Goal: Task Accomplishment & Management: Complete application form

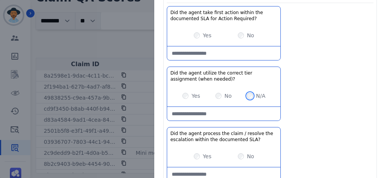
scroll to position [182, 0]
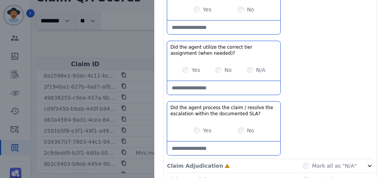
click at [216, 81] on needed\)\?-note at bounding box center [223, 88] width 113 height 14
click at [188, 81] on needed\)\?-note "**********" at bounding box center [223, 88] width 113 height 14
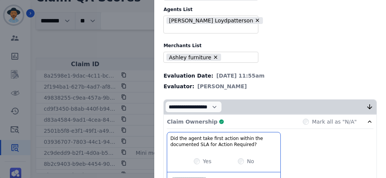
scroll to position [30, 0]
type needed\)\?-note "**********"
click at [221, 115] on div "Claim Ownership Complete Mark all as "N/A"" at bounding box center [270, 122] width 207 height 14
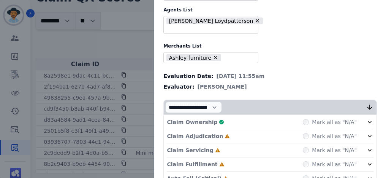
scroll to position [61, 0]
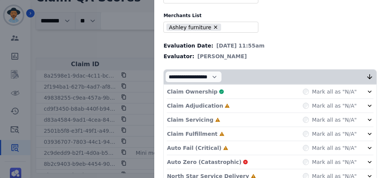
click at [223, 102] on div "Claim Adjudication Incomplete Mark all as "N/A"" at bounding box center [270, 106] width 207 height 14
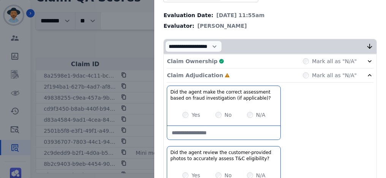
scroll to position [122, 0]
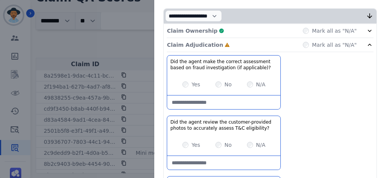
click at [238, 95] on div at bounding box center [223, 102] width 113 height 14
click at [239, 95] on applicable\)\?-note at bounding box center [223, 102] width 113 height 14
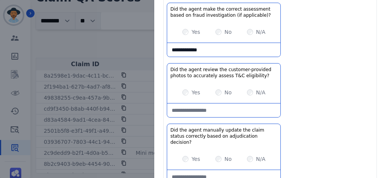
scroll to position [182, 0]
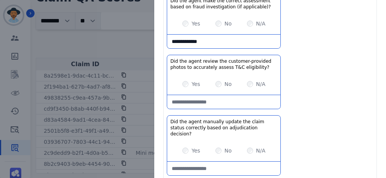
type applicable\)\?-note "**********"
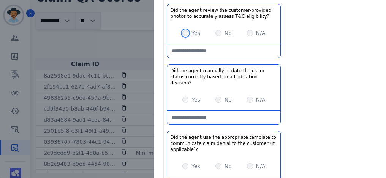
scroll to position [243, 0]
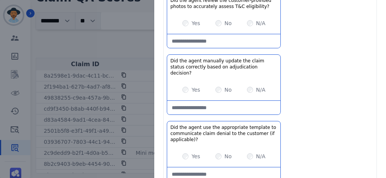
click at [247, 86] on div "N/A" at bounding box center [256, 90] width 19 height 8
click at [206, 101] on decision\?-note at bounding box center [223, 108] width 113 height 14
type decision\?-note "**********"
click at [212, 167] on applicable\)\?-note at bounding box center [223, 174] width 113 height 14
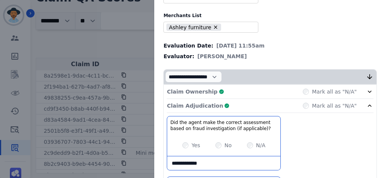
type applicable\)\?-note "**********"
click at [235, 101] on div "Claim Adjudication Complete Mark all as "N/A"" at bounding box center [270, 106] width 207 height 14
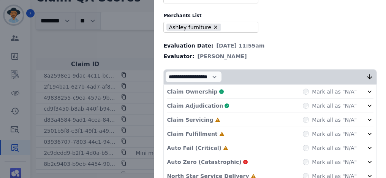
scroll to position [86, 0]
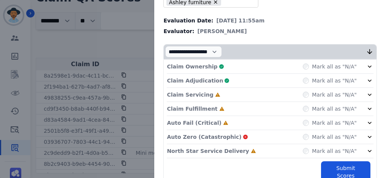
click at [231, 88] on div "Claim Servicing Incomplete Mark all as "N/A"" at bounding box center [270, 95] width 207 height 14
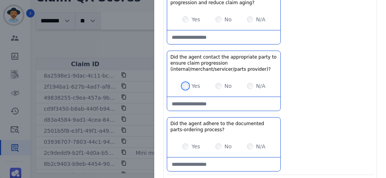
scroll to position [420, 0]
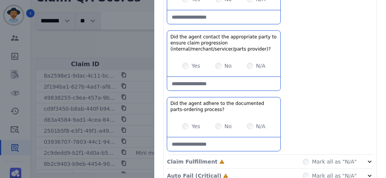
click at [236, 137] on process\?-note at bounding box center [223, 144] width 113 height 14
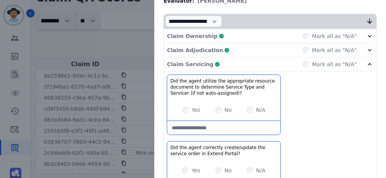
type process\?-note "**********"
click at [237, 57] on div "Claim Servicing Complete Mark all as "N/A"" at bounding box center [270, 64] width 207 height 14
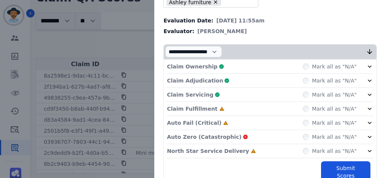
click at [227, 102] on div "Claim Fulfillment Incomplete Mark all as "N/A"" at bounding box center [270, 109] width 207 height 14
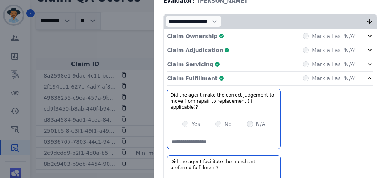
click at [241, 135] on applicable\)\?-note at bounding box center [223, 142] width 113 height 14
drag, startPoint x: 198, startPoint y: 129, endPoint x: 167, endPoint y: 129, distance: 31.2
click at [167, 135] on applicable\)\?-note "**********" at bounding box center [223, 142] width 113 height 14
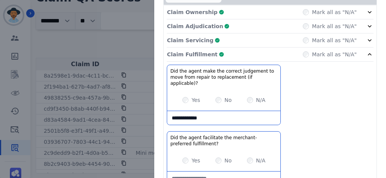
scroll to position [177, 0]
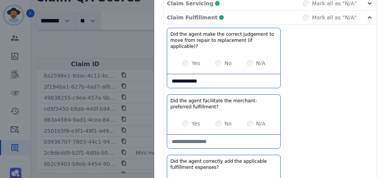
type applicable\)\?-note "**********"
click at [186, 135] on fulfillment\?-note at bounding box center [223, 142] width 113 height 14
paste fulfillment\?-note "**********"
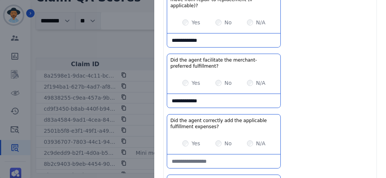
scroll to position [238, 0]
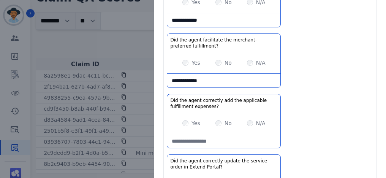
type fulfillment\?-note "**********"
click at [174, 134] on expenses\?-note at bounding box center [223, 141] width 113 height 14
paste expenses\?-note "**********"
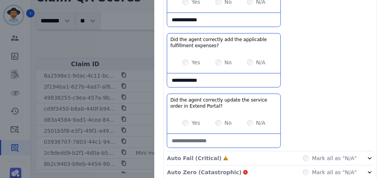
type expenses\?-note "**********"
click at [190, 134] on Portal\?-note at bounding box center [223, 141] width 113 height 14
paste Portal\?-note "**********"
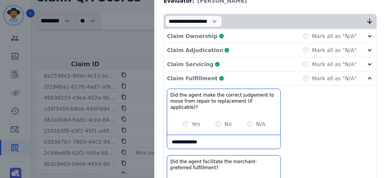
type Portal\?-note "**********"
click at [220, 71] on div "Claim Fulfillment Complete Mark all as "N/A"" at bounding box center [270, 78] width 207 height 14
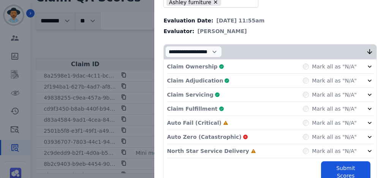
click at [226, 116] on div "Auto Fail (Critical) Incomplete Mark all as "N/A"" at bounding box center [270, 123] width 207 height 14
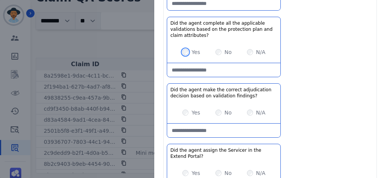
scroll to position [329, 0]
click at [210, 123] on findings\?-note at bounding box center [223, 130] width 113 height 14
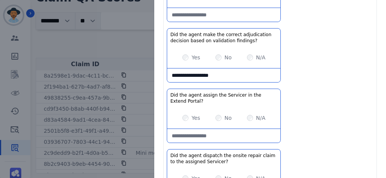
scroll to position [390, 0]
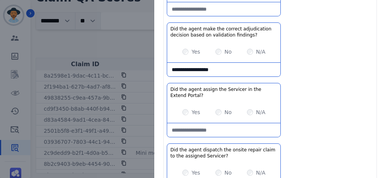
type findings\?-note "**********"
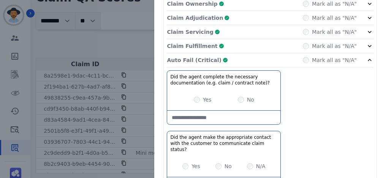
click at [216, 53] on div "Auto Fail (Critical) Complete Mark all as "N/A"" at bounding box center [270, 60] width 207 height 14
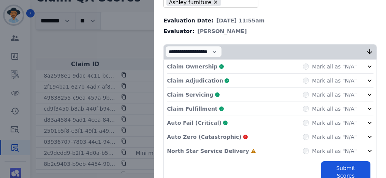
click at [264, 144] on div "North Star Service Delivery Incomplete Mark all as "N/A"" at bounding box center [270, 151] width 207 height 14
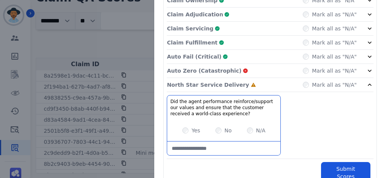
scroll to position [152, 0]
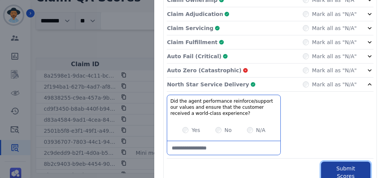
click at [337, 161] on button "Submit Scores" at bounding box center [345, 171] width 49 height 21
click at [349, 161] on button "Submit Scores" at bounding box center [345, 171] width 49 height 21
click at [344, 163] on button "Submit Scores" at bounding box center [345, 171] width 49 height 21
click at [344, 163] on button "button" at bounding box center [345, 168] width 49 height 14
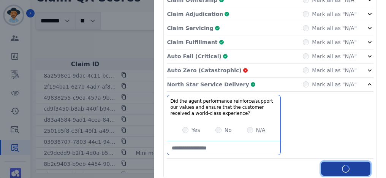
click at [344, 163] on button "button" at bounding box center [345, 168] width 49 height 14
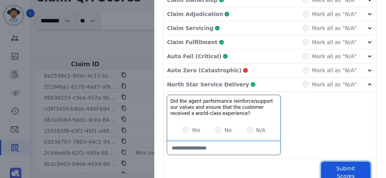
click at [344, 161] on button "Submit Scores" at bounding box center [345, 171] width 49 height 21
click at [344, 163] on icon "button" at bounding box center [345, 168] width 11 height 11
click at [344, 164] on icon "button" at bounding box center [345, 168] width 9 height 9
click at [344, 161] on button "Submit Scores" at bounding box center [345, 171] width 49 height 21
click at [344, 163] on icon "button" at bounding box center [345, 168] width 11 height 11
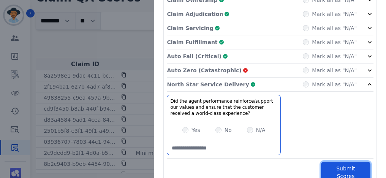
click at [344, 161] on button "Submit Scores" at bounding box center [345, 171] width 49 height 21
click at [344, 163] on icon "button" at bounding box center [345, 168] width 10 height 10
click at [344, 161] on button "Submit Scores" at bounding box center [345, 171] width 49 height 21
click at [344, 163] on icon "button" at bounding box center [345, 168] width 10 height 10
click at [344, 164] on icon "button" at bounding box center [345, 168] width 9 height 9
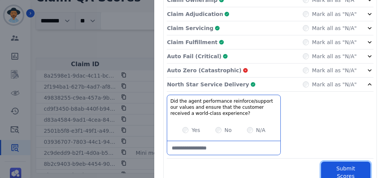
click at [344, 161] on button "Submit Scores" at bounding box center [345, 171] width 49 height 21
click at [344, 163] on icon "button" at bounding box center [345, 168] width 11 height 11
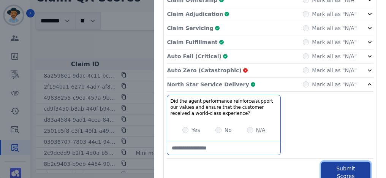
click at [338, 161] on button "Submit Scores" at bounding box center [345, 171] width 49 height 21
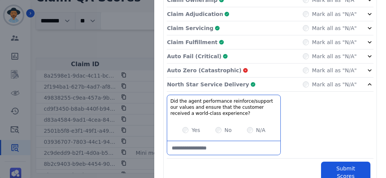
click at [339, 145] on div "Did the agent performance reinforce/support our values and ensure that the cust…" at bounding box center [270, 127] width 207 height 64
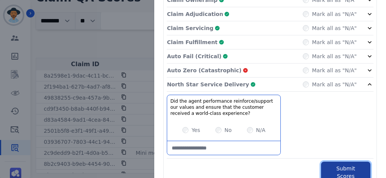
click at [339, 161] on button "Submit Scores" at bounding box center [345, 171] width 49 height 21
click at [328, 161] on button "Submit Scores" at bounding box center [345, 171] width 49 height 21
click at [345, 161] on button "Submit Scores" at bounding box center [345, 171] width 49 height 21
click at [337, 161] on button "Submit Scores" at bounding box center [345, 171] width 49 height 21
click at [343, 161] on button "Submit Scores" at bounding box center [345, 171] width 49 height 21
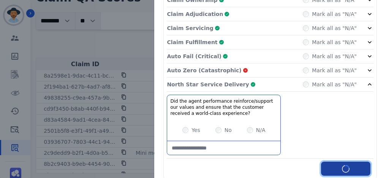
click at [343, 164] on icon "button" at bounding box center [346, 169] width 10 height 10
click at [343, 164] on icon "button" at bounding box center [345, 168] width 9 height 9
click at [343, 163] on icon "button" at bounding box center [345, 168] width 10 height 10
click at [328, 161] on button "Submit Scores" at bounding box center [345, 171] width 49 height 21
click at [328, 161] on button "button" at bounding box center [345, 168] width 49 height 14
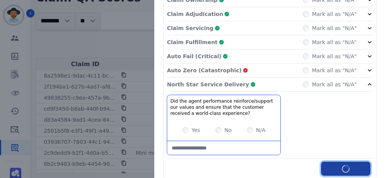
click at [328, 161] on button "button" at bounding box center [345, 168] width 49 height 14
click at [347, 161] on button "Submit Scores" at bounding box center [345, 171] width 49 height 21
click at [347, 163] on icon "button" at bounding box center [345, 168] width 10 height 10
click at [347, 161] on button "button" at bounding box center [345, 168] width 49 height 14
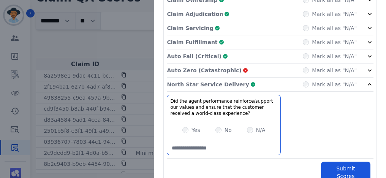
click at [336, 166] on div "Claim Ownership Complete Mark all as "N/A" Claim Adjudication Complete Mark all…" at bounding box center [270, 89] width 214 height 193
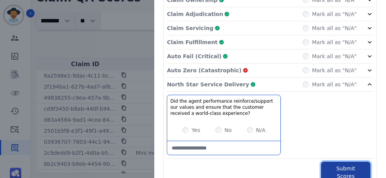
click at [336, 164] on button "Submit Scores" at bounding box center [345, 171] width 49 height 21
click at [336, 164] on button "button" at bounding box center [345, 168] width 49 height 14
click at [331, 161] on button "Submit Scores" at bounding box center [345, 171] width 49 height 21
click at [339, 163] on button "Submit Scores" at bounding box center [345, 171] width 49 height 21
click at [341, 161] on button "Submit Scores" at bounding box center [345, 171] width 49 height 21
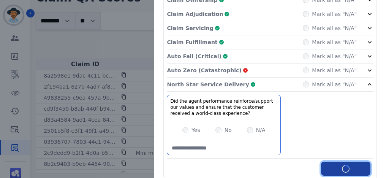
click at [341, 164] on icon "button" at bounding box center [346, 169] width 10 height 10
click at [337, 161] on button "Submit Scores" at bounding box center [345, 171] width 49 height 21
click at [332, 161] on button "Submit Scores" at bounding box center [345, 171] width 49 height 21
click at [332, 161] on button "button" at bounding box center [345, 168] width 49 height 14
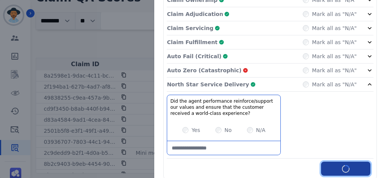
click at [332, 161] on button "button" at bounding box center [345, 168] width 49 height 14
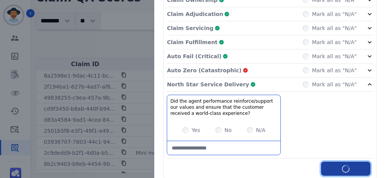
click at [332, 161] on button "button" at bounding box center [345, 168] width 49 height 14
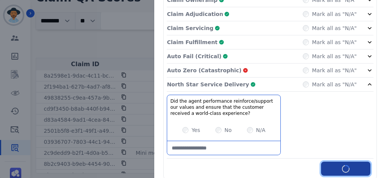
click at [332, 161] on button "button" at bounding box center [345, 168] width 49 height 14
click at [332, 161] on button "Submit Scores" at bounding box center [345, 171] width 49 height 21
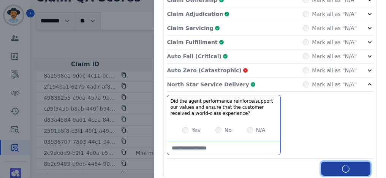
click at [332, 161] on button "button" at bounding box center [345, 168] width 49 height 14
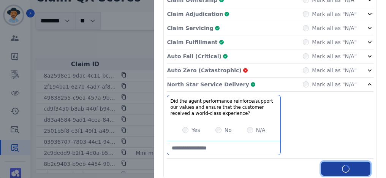
click at [332, 161] on button "button" at bounding box center [345, 168] width 49 height 14
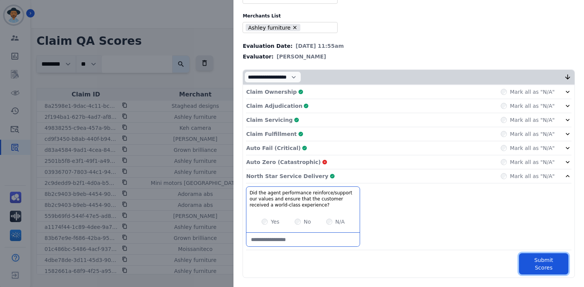
scroll to position [45, 0]
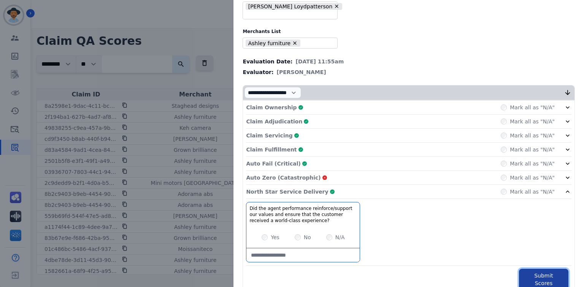
click at [386, 177] on button "Submit Scores" at bounding box center [543, 279] width 49 height 21
click at [386, 177] on icon "button" at bounding box center [543, 276] width 11 height 11
click at [386, 177] on icon "button" at bounding box center [543, 276] width 10 height 10
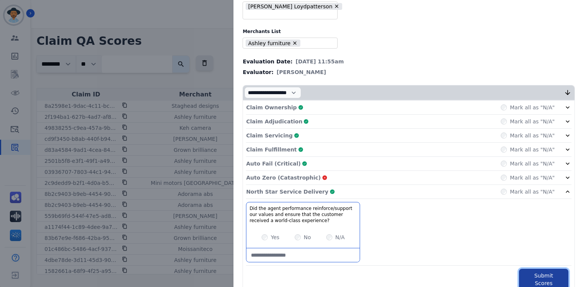
click at [386, 177] on button "Submit Scores" at bounding box center [543, 279] width 49 height 21
click at [386, 177] on icon "button" at bounding box center [542, 275] width 9 height 9
click at [386, 177] on icon "button" at bounding box center [543, 276] width 8 height 8
click at [386, 177] on button "Submit Scores" at bounding box center [543, 279] width 49 height 21
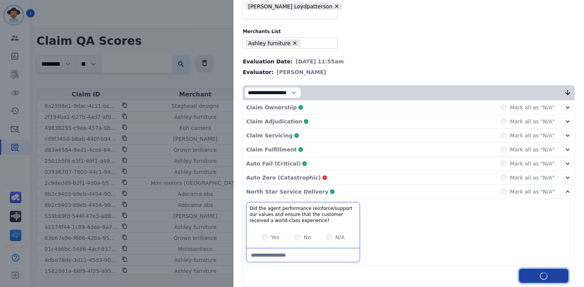
click at [386, 177] on icon "button" at bounding box center [543, 276] width 9 height 9
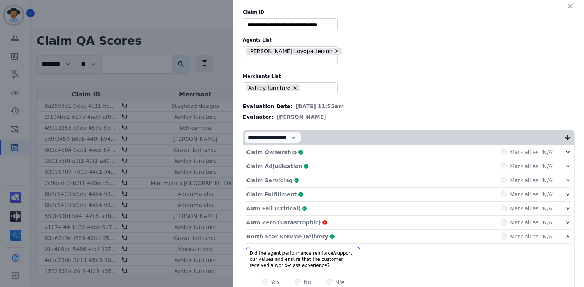
click at [386, 177] on div "Did the agent performance reinforce/support our values and ensure that the cust…" at bounding box center [408, 279] width 325 height 64
click at [356, 177] on div "North Star Service Delivery Complete Mark all as "N/A"" at bounding box center [408, 237] width 325 height 14
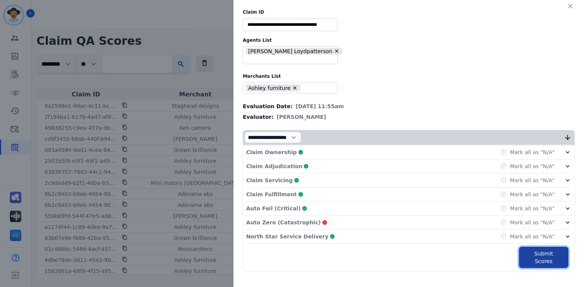
click at [386, 177] on button "Submit Scores" at bounding box center [543, 257] width 49 height 21
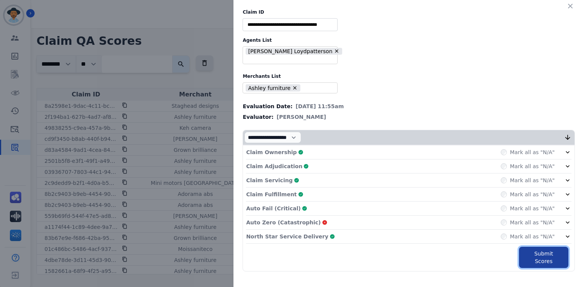
click at [386, 177] on button "Submit Scores" at bounding box center [543, 257] width 49 height 21
click at [386, 177] on button "button" at bounding box center [543, 254] width 49 height 14
click at [386, 177] on button "Submit Scores" at bounding box center [543, 257] width 49 height 21
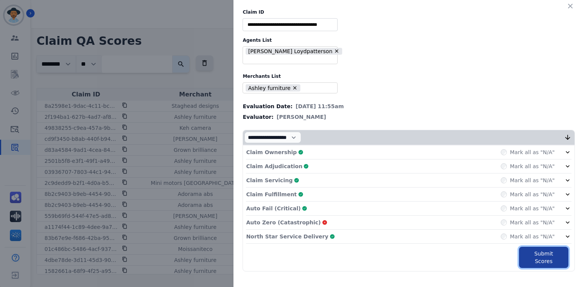
click at [386, 177] on button "Submit Scores" at bounding box center [543, 257] width 49 height 21
drag, startPoint x: 547, startPoint y: 247, endPoint x: 545, endPoint y: 252, distance: 5.0
click at [386, 177] on button "Submit Scores" at bounding box center [543, 257] width 49 height 21
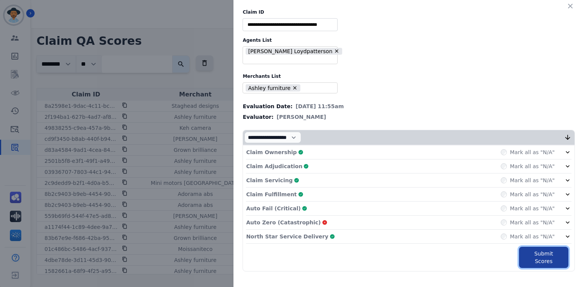
click at [386, 177] on button "Submit Scores" at bounding box center [543, 257] width 49 height 21
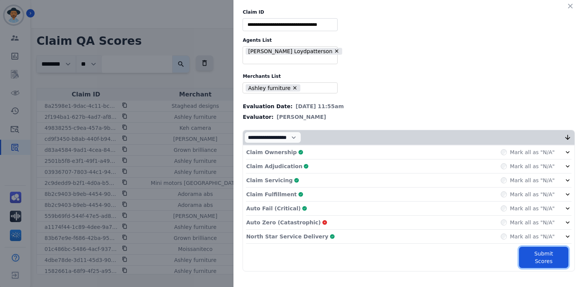
click at [386, 177] on div "Claim Ownership Complete Mark all as "N/A" Claim Adjudication Complete Mark all…" at bounding box center [408, 208] width 332 height 127
click at [386, 177] on button "Submit Scores" at bounding box center [543, 257] width 49 height 21
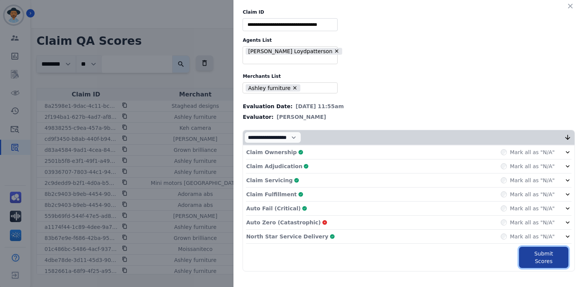
click at [386, 177] on button "Submit Scores" at bounding box center [543, 257] width 49 height 21
click at [386, 177] on button "button" at bounding box center [543, 254] width 49 height 14
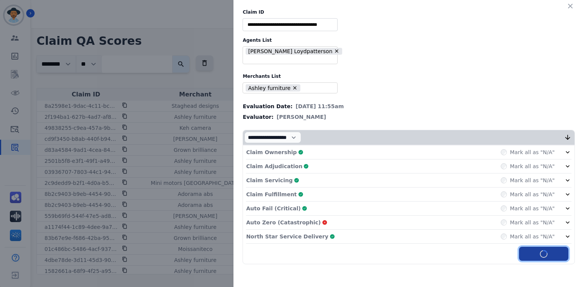
click at [386, 177] on button "button" at bounding box center [543, 254] width 49 height 14
click at [386, 177] on button "Submit Scores" at bounding box center [543, 257] width 49 height 21
click at [386, 177] on button "button" at bounding box center [543, 254] width 49 height 14
drag, startPoint x: 535, startPoint y: 249, endPoint x: 536, endPoint y: 261, distance: 12.6
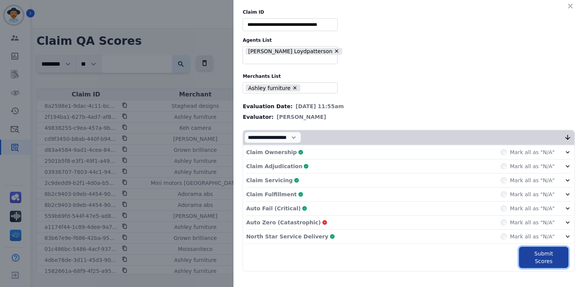
click at [386, 177] on button "Submit Scores" at bounding box center [543, 257] width 49 height 21
click at [386, 177] on icon "button" at bounding box center [543, 254] width 10 height 10
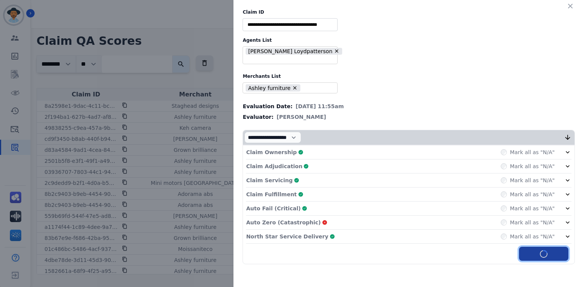
click at [386, 177] on icon "button" at bounding box center [544, 254] width 8 height 8
click at [386, 177] on icon "button" at bounding box center [543, 254] width 10 height 10
click at [386, 177] on icon "button" at bounding box center [543, 254] width 11 height 11
click at [386, 177] on button "Submit Scores" at bounding box center [543, 257] width 49 height 21
click at [386, 177] on div "**********" at bounding box center [408, 137] width 350 height 274
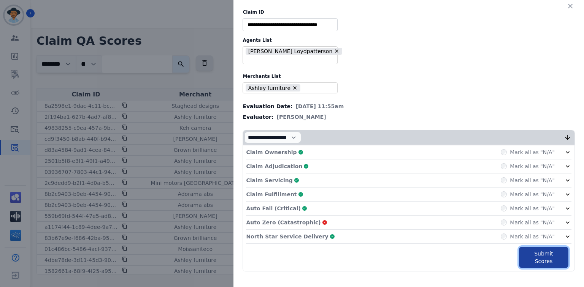
click at [386, 177] on button "Submit Scores" at bounding box center [543, 257] width 49 height 21
click at [386, 177] on button "button" at bounding box center [543, 254] width 49 height 14
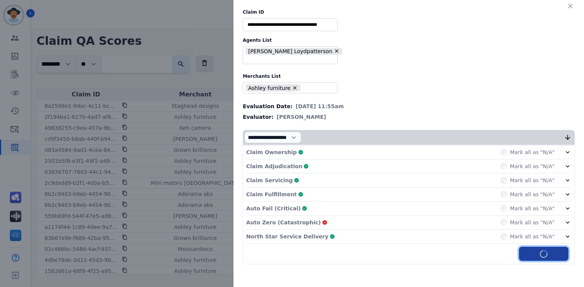
click at [386, 177] on button "button" at bounding box center [543, 254] width 49 height 14
click at [386, 177] on button "Submit Scores" at bounding box center [543, 257] width 49 height 21
click at [386, 177] on button "button" at bounding box center [543, 254] width 49 height 14
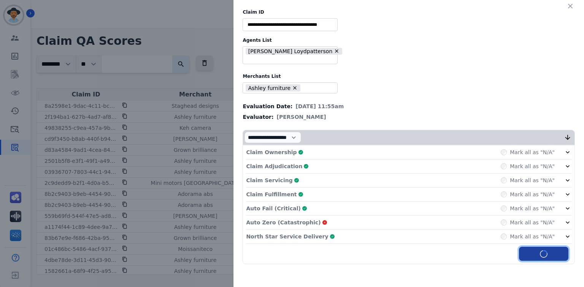
click at [386, 177] on button "button" at bounding box center [543, 254] width 49 height 14
click at [386, 177] on button "Submit Scores" at bounding box center [543, 257] width 49 height 21
click at [249, 25] on input "**********" at bounding box center [289, 24] width 95 height 13
type input "**********"
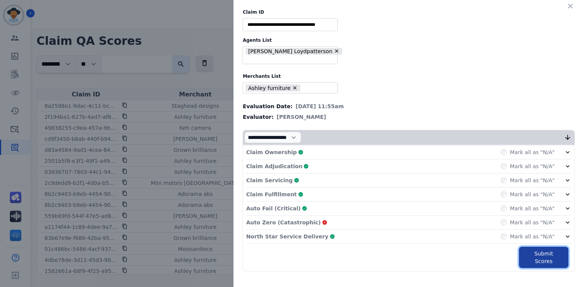
click at [386, 177] on button "Submit Scores" at bounding box center [543, 257] width 49 height 21
click at [386, 177] on button "button" at bounding box center [543, 254] width 49 height 14
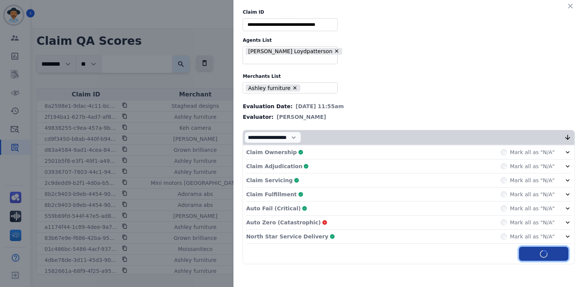
click at [386, 177] on button "button" at bounding box center [543, 254] width 49 height 14
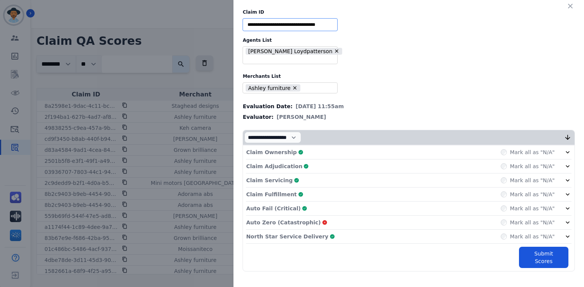
scroll to position [0, 0]
drag, startPoint x: 245, startPoint y: 22, endPoint x: 347, endPoint y: 32, distance: 102.3
click at [347, 32] on div "**********" at bounding box center [408, 140] width 350 height 281
click at [386, 103] on div "Evaluation Date: [DATE] 11:55am" at bounding box center [408, 107] width 332 height 8
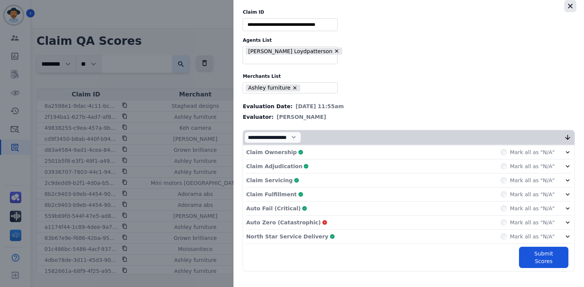
click at [386, 7] on icon "button" at bounding box center [570, 6] width 8 height 8
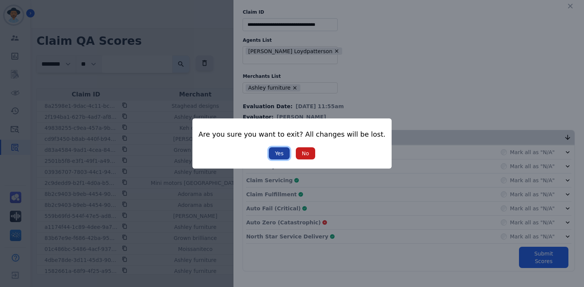
click at [279, 155] on button "Yes" at bounding box center [279, 153] width 21 height 12
